Goal: Information Seeking & Learning: Learn about a topic

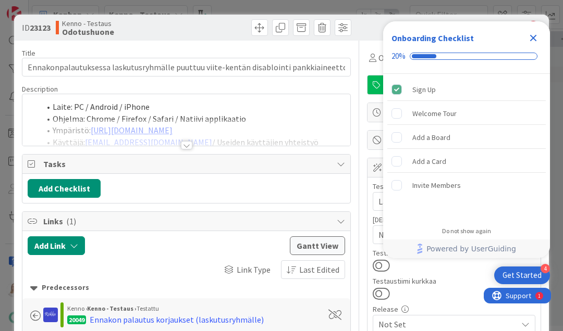
click at [532, 35] on icon "Close Checklist" at bounding box center [533, 38] width 13 height 13
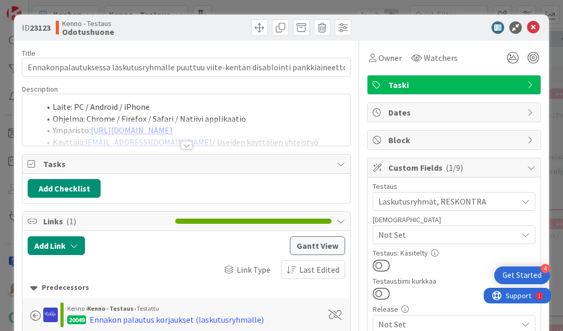
click at [186, 146] on div at bounding box center [186, 145] width 11 height 8
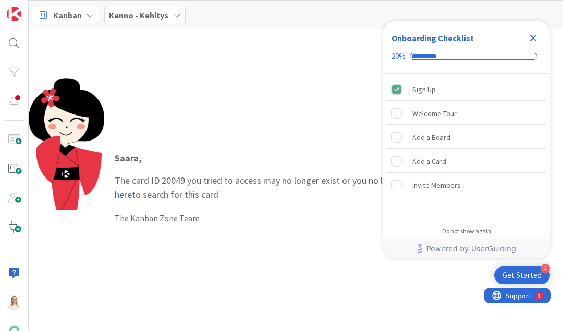
click at [531, 37] on icon "Close Checklist" at bounding box center [533, 38] width 7 height 7
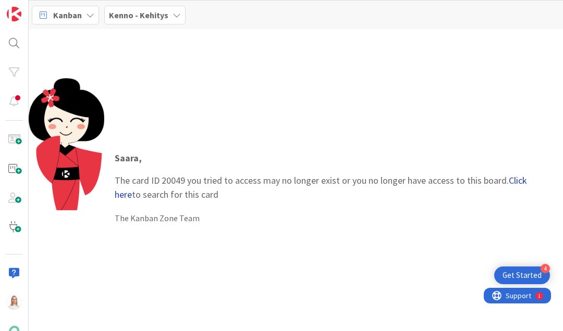
click at [518, 179] on link "Click here" at bounding box center [321, 187] width 412 height 26
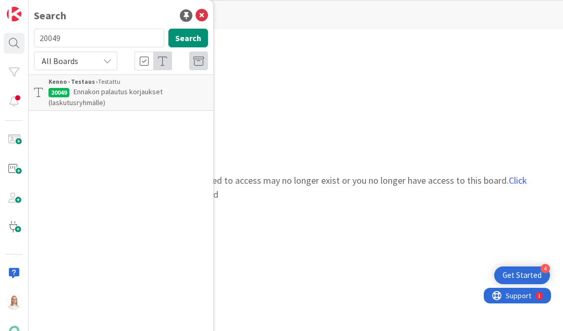
click at [123, 91] on span "Ennakon palautus korjaukset (laskutusryhmälle)" at bounding box center [105, 97] width 114 height 20
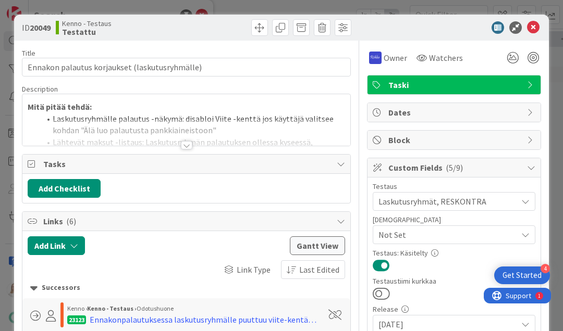
click at [184, 146] on div at bounding box center [186, 145] width 11 height 8
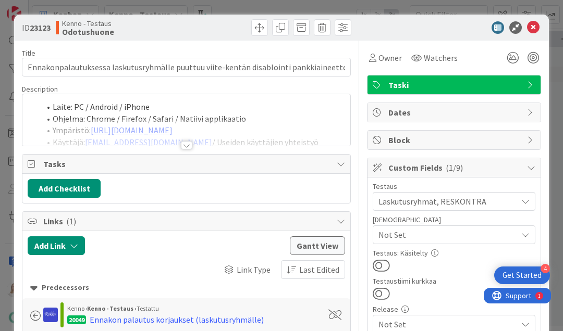
click at [183, 144] on div at bounding box center [186, 145] width 11 height 8
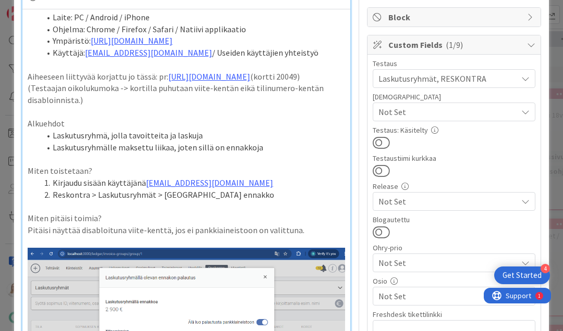
scroll to position [123, 0]
